Goal: Find specific fact: Find contact information

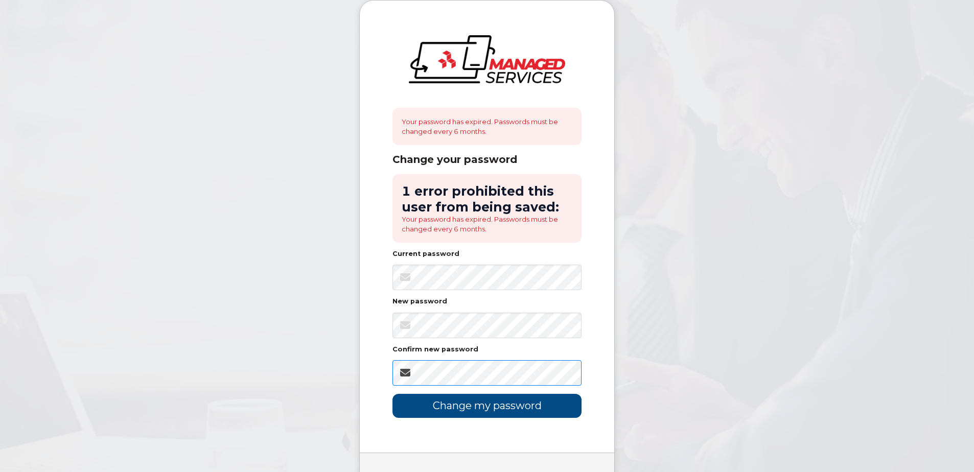
click at [393, 394] on input "Change my password" at bounding box center [487, 406] width 189 height 24
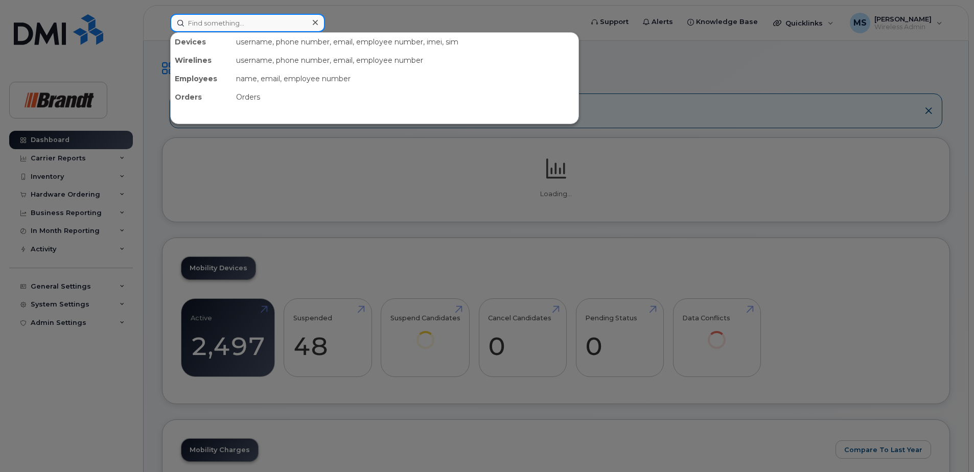
click at [262, 28] on input at bounding box center [247, 23] width 155 height 18
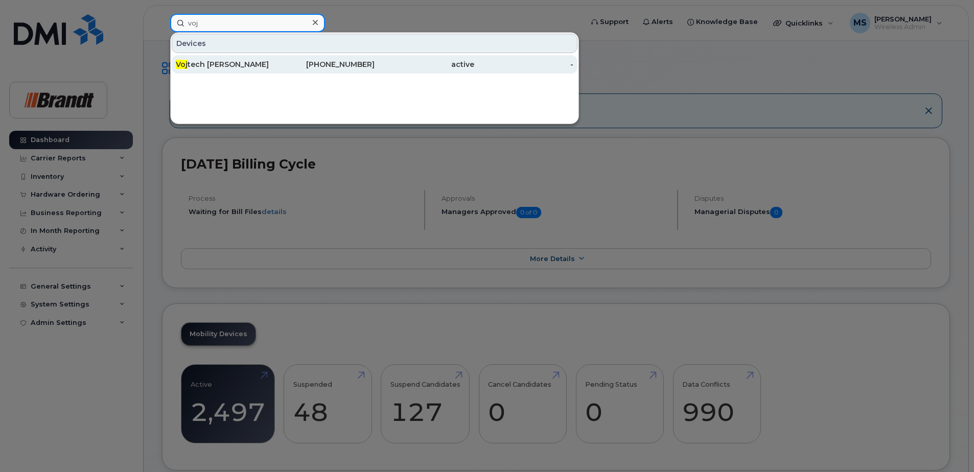
type input "voj"
click at [276, 59] on div "Voj tech Kahanek" at bounding box center [326, 64] width 100 height 18
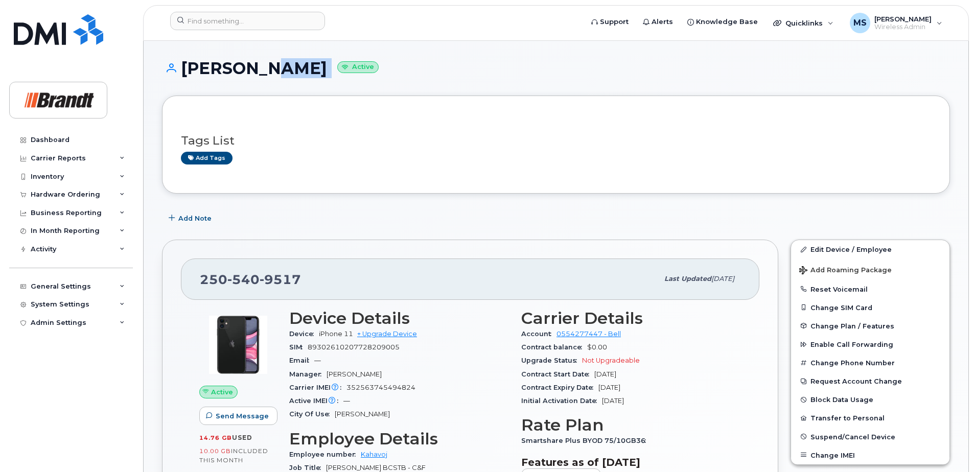
drag, startPoint x: 334, startPoint y: 70, endPoint x: 256, endPoint y: 74, distance: 78.3
click at [256, 74] on h1 "[PERSON_NAME] Active" at bounding box center [556, 68] width 788 height 18
drag, startPoint x: 256, startPoint y: 74, endPoint x: 295, endPoint y: 67, distance: 40.3
copy h1 "[PERSON_NAME]"
